Goal: Check status

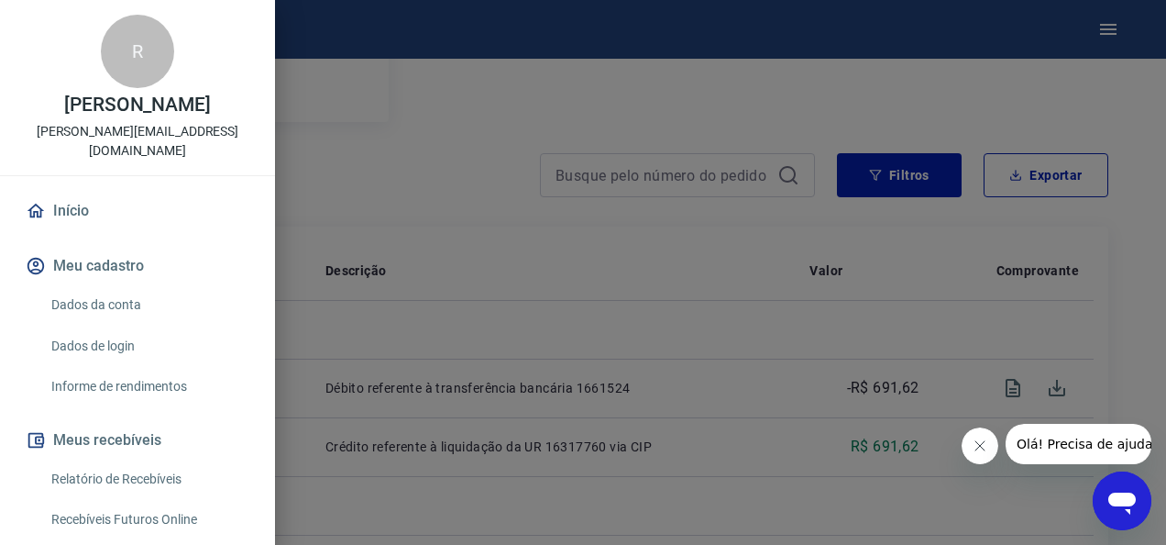
scroll to position [427, 0]
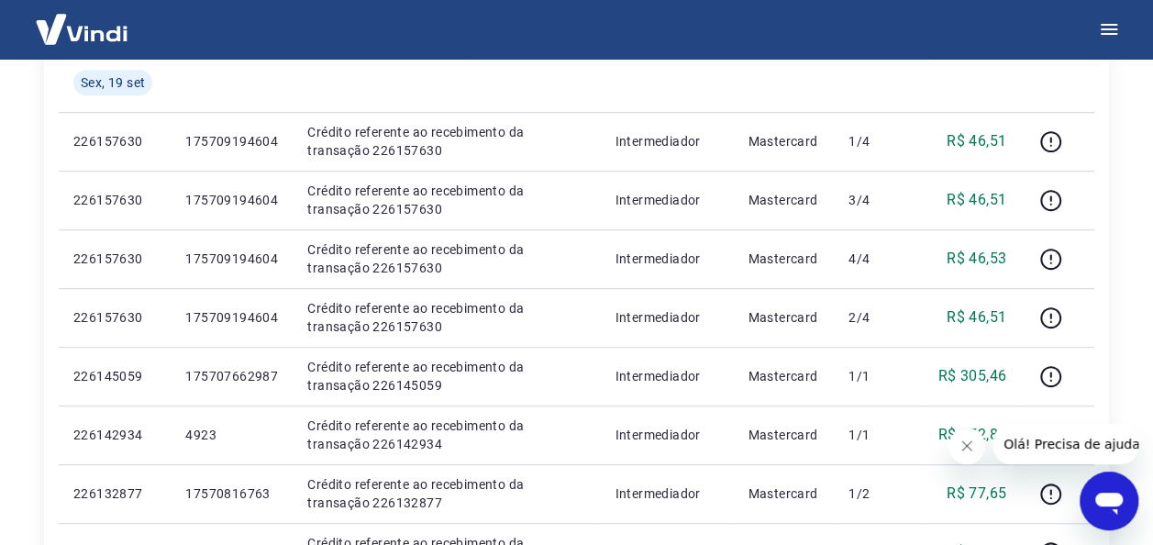
scroll to position [403, 0]
